Goal: Information Seeking & Learning: Learn about a topic

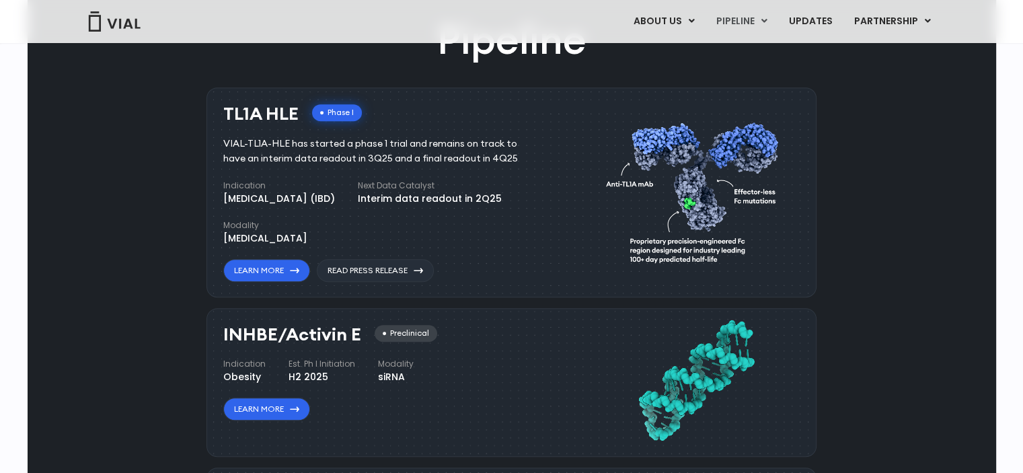
scroll to position [807, 0]
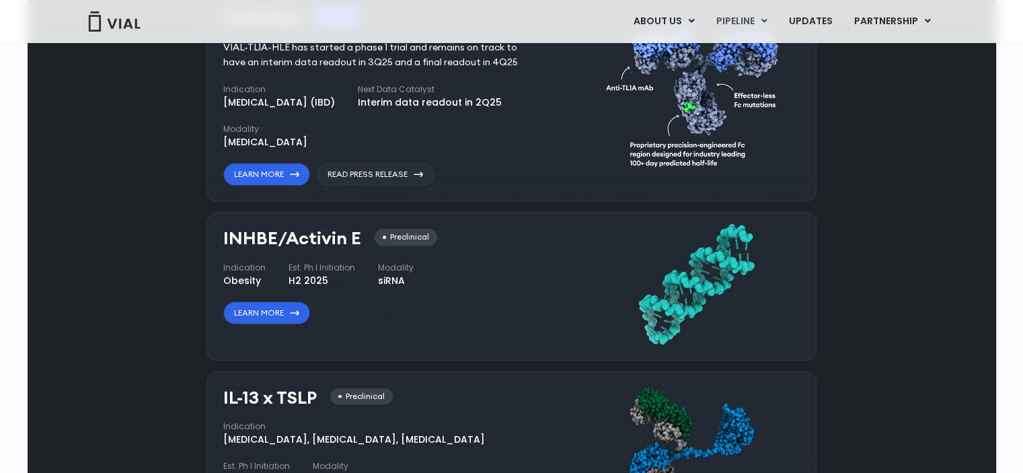
scroll to position [874, 0]
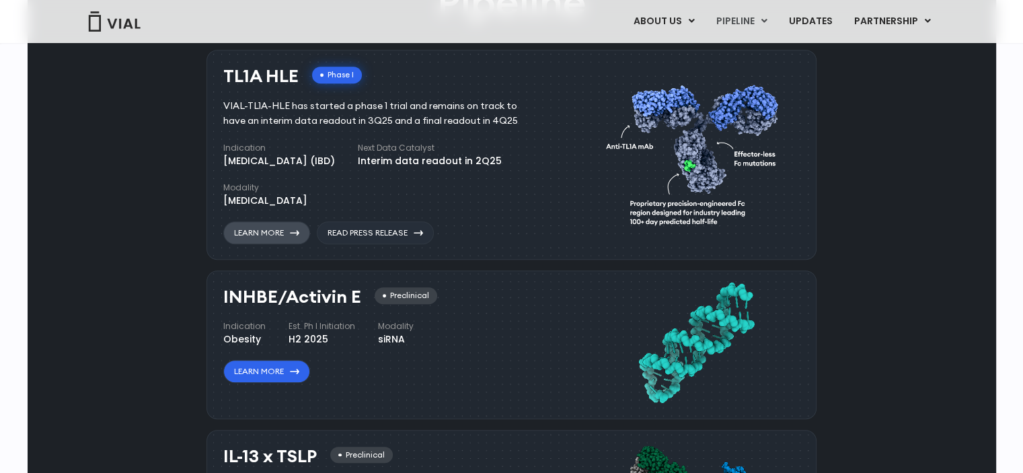
click at [269, 230] on link "Learn More" at bounding box center [266, 232] width 87 height 23
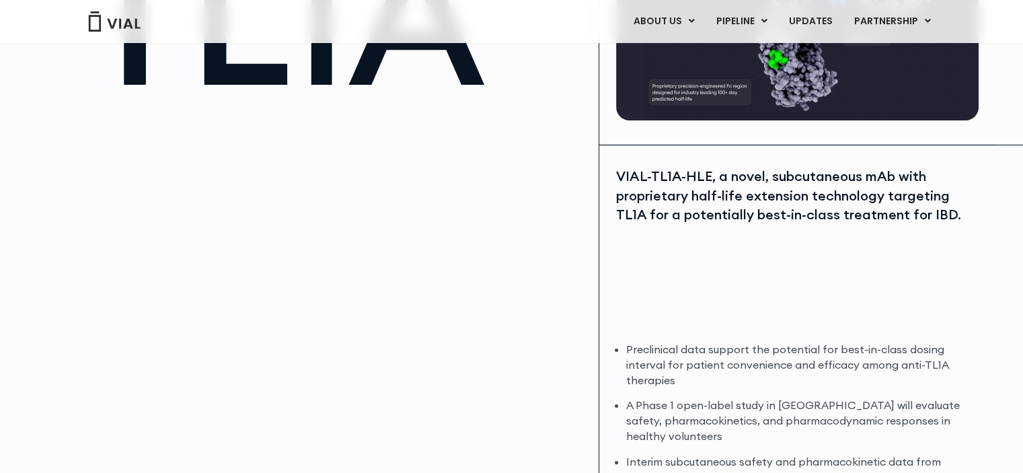
scroll to position [269, 0]
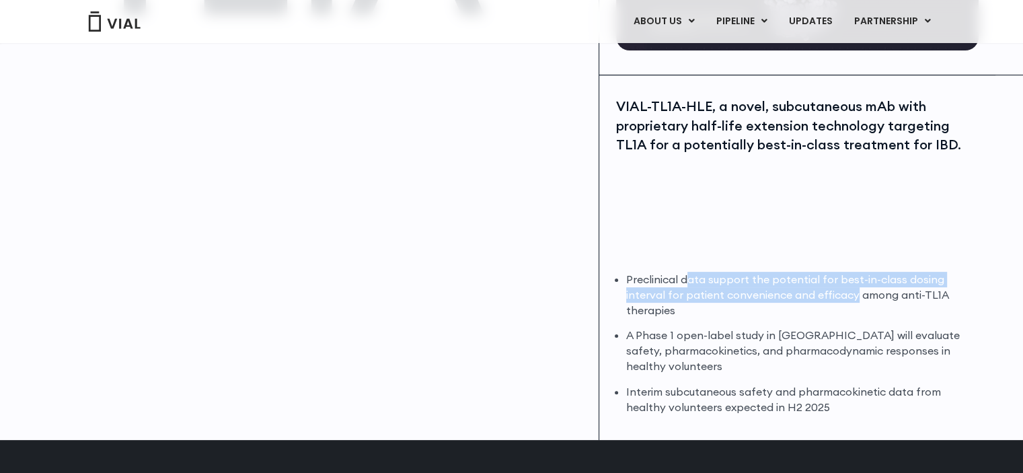
drag, startPoint x: 757, startPoint y: 294, endPoint x: 867, endPoint y: 295, distance: 110.3
click at [863, 295] on li "Preclinical data support the potential for best-in-class dosing interval for pa…" at bounding box center [800, 295] width 349 height 46
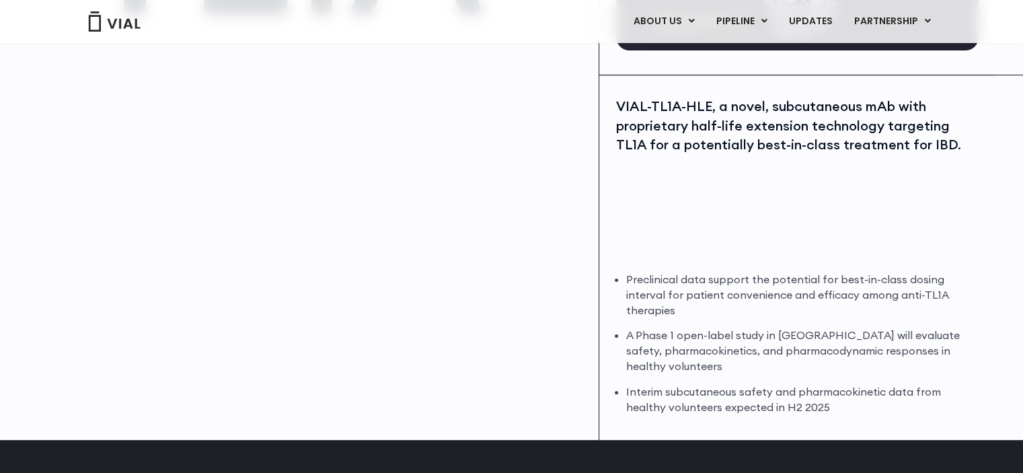
click at [878, 295] on li "Preclinical data support the potential for best-in-class dosing interval for pa…" at bounding box center [800, 295] width 349 height 46
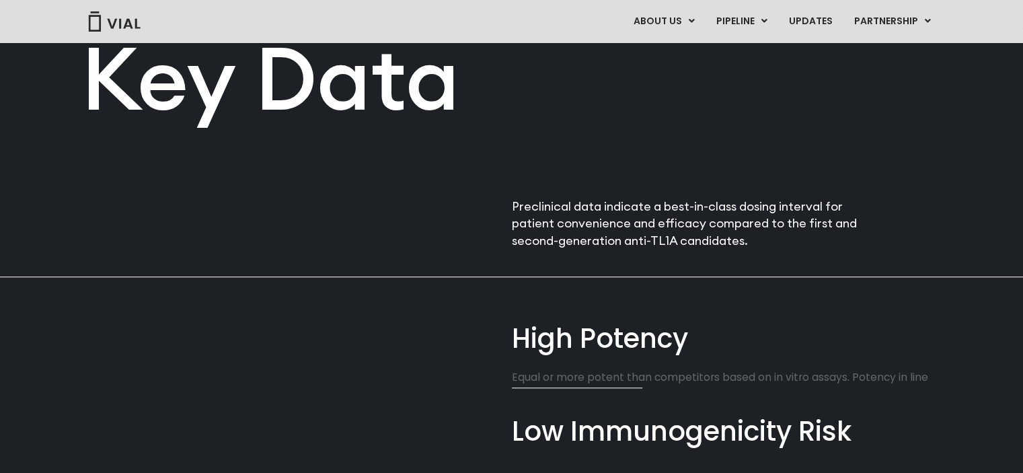
scroll to position [941, 0]
